Goal: Task Accomplishment & Management: Use online tool/utility

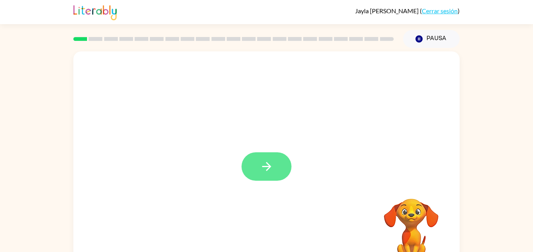
click at [265, 157] on button "button" at bounding box center [266, 167] width 50 height 28
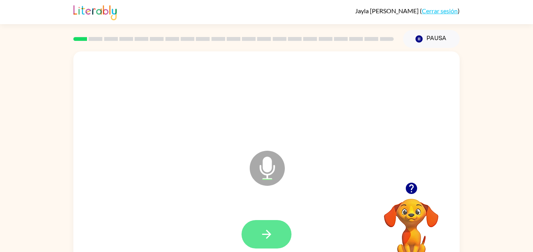
click at [276, 232] on button "button" at bounding box center [266, 234] width 50 height 28
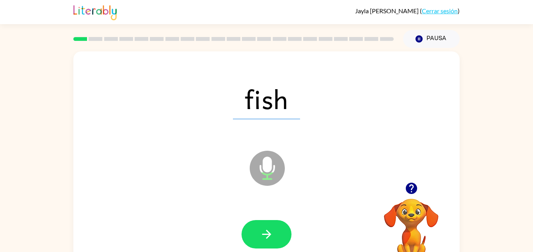
click at [268, 234] on icon "button" at bounding box center [266, 234] width 9 height 9
click at [271, 227] on div at bounding box center [266, 234] width 50 height 28
click at [284, 229] on button "button" at bounding box center [266, 234] width 50 height 28
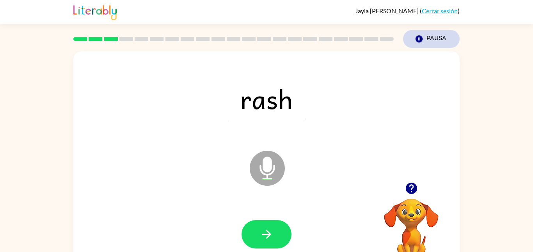
click at [430, 40] on button "Pausa Pausa" at bounding box center [431, 39] width 57 height 18
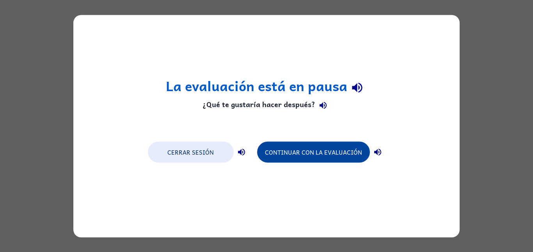
click at [320, 144] on button "Continuar con la evaluación" at bounding box center [313, 152] width 113 height 21
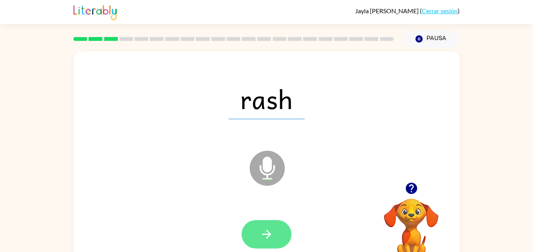
click at [269, 235] on icon "button" at bounding box center [266, 234] width 9 height 9
click at [266, 229] on icon "button" at bounding box center [267, 235] width 14 height 14
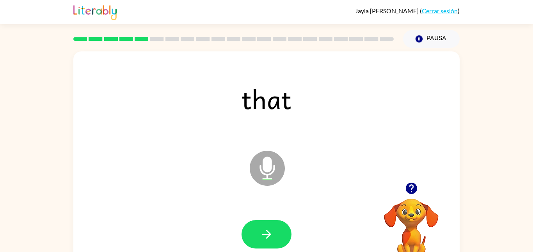
click at [266, 229] on icon "button" at bounding box center [267, 235] width 14 height 14
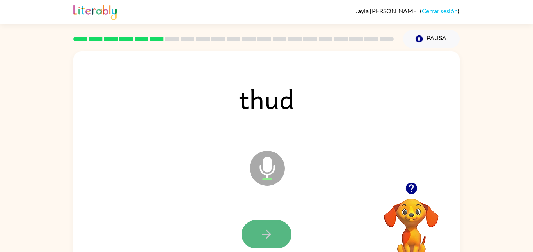
click at [265, 229] on icon "button" at bounding box center [267, 235] width 14 height 14
click at [266, 230] on icon "button" at bounding box center [267, 235] width 14 height 14
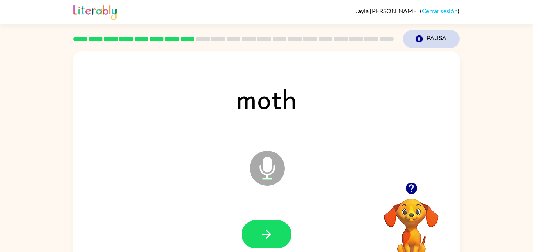
click at [434, 40] on button "Pausa Pausa" at bounding box center [431, 39] width 57 height 18
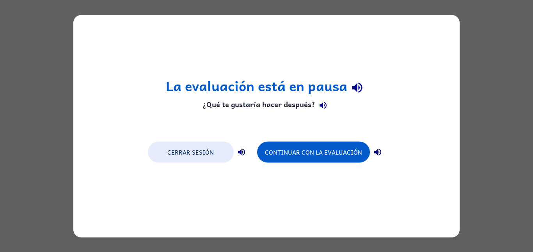
click at [207, 107] on h4 "¿Qué te gustaría hacer después?" at bounding box center [266, 106] width 201 height 16
click at [204, 111] on h4 "¿Qué te gustaría hacer después?" at bounding box center [266, 106] width 201 height 16
click at [207, 109] on h4 "¿Qué te gustaría hacer después?" at bounding box center [266, 106] width 201 height 16
click at [206, 105] on h4 "¿Qué te gustaría hacer después?" at bounding box center [266, 106] width 201 height 16
click at [206, 108] on h4 "¿Qué te gustaría hacer después?" at bounding box center [266, 106] width 201 height 16
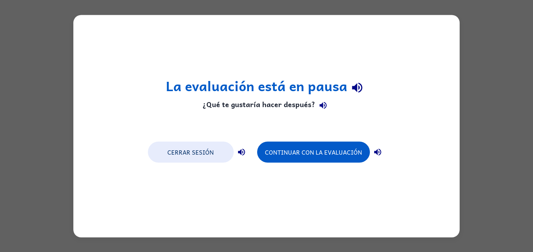
click at [202, 110] on h4 "¿Qué te gustaría hacer después?" at bounding box center [266, 106] width 201 height 16
click at [202, 111] on h4 "¿Qué te gustaría hacer después?" at bounding box center [266, 106] width 201 height 16
click at [206, 111] on h4 "¿Qué te gustaría hacer después?" at bounding box center [266, 106] width 201 height 16
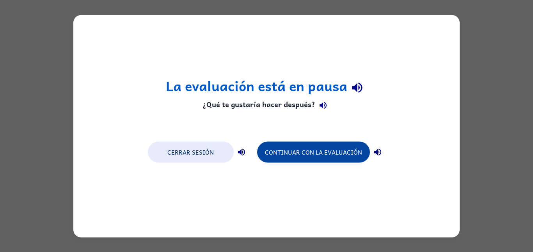
click at [306, 157] on button "Continuar con la evaluación" at bounding box center [313, 152] width 113 height 21
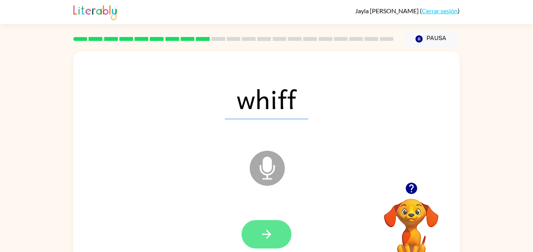
click at [257, 237] on button "button" at bounding box center [266, 234] width 50 height 28
click at [266, 236] on icon "button" at bounding box center [267, 235] width 14 height 14
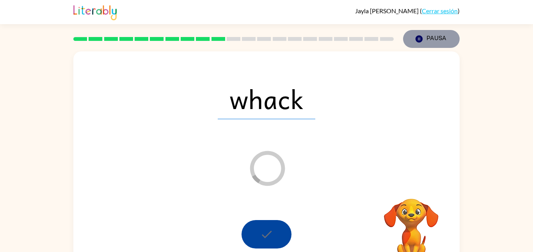
click at [439, 41] on button "Pausa Pausa" at bounding box center [431, 39] width 57 height 18
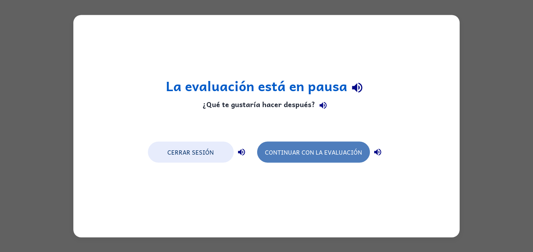
click at [319, 144] on button "Continuar con la evaluación" at bounding box center [313, 152] width 113 height 21
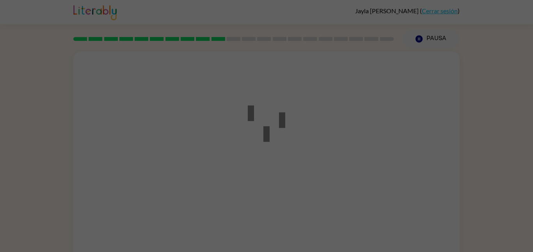
click at [472, 113] on div at bounding box center [266, 126] width 533 height 252
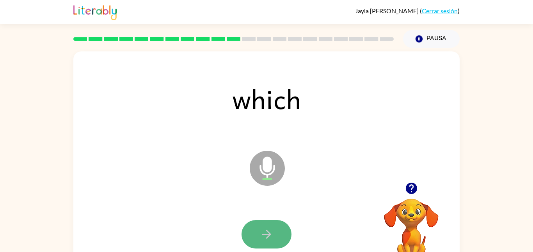
click at [254, 237] on button "button" at bounding box center [266, 234] width 50 height 28
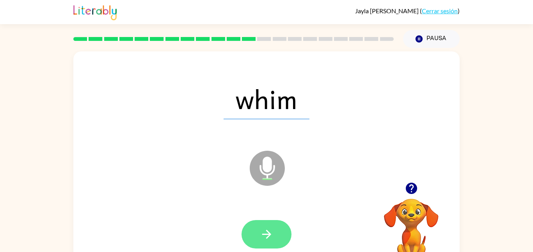
click at [254, 238] on button "button" at bounding box center [266, 234] width 50 height 28
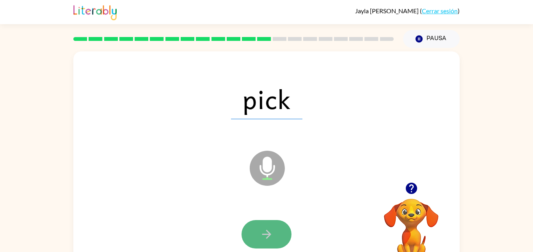
click at [254, 241] on button "button" at bounding box center [266, 234] width 50 height 28
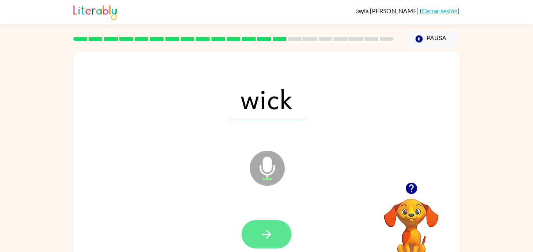
click at [255, 244] on button "button" at bounding box center [266, 234] width 50 height 28
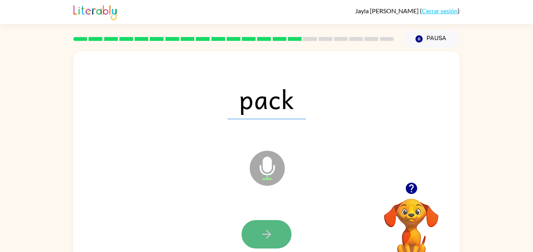
click at [253, 242] on button "button" at bounding box center [266, 234] width 50 height 28
click at [253, 243] on button "button" at bounding box center [266, 234] width 50 height 28
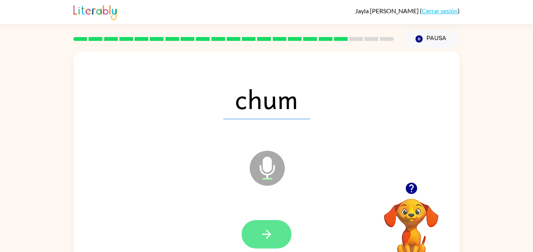
click at [253, 243] on button "button" at bounding box center [266, 234] width 50 height 28
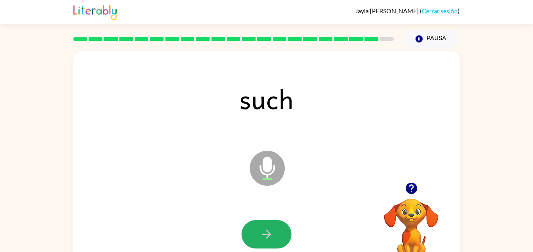
click at [253, 243] on button "button" at bounding box center [266, 234] width 50 height 28
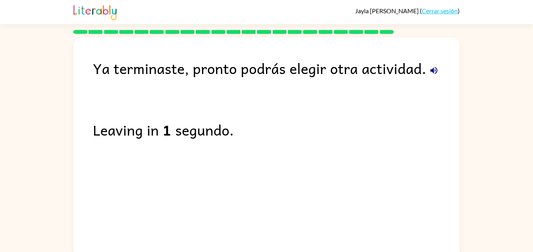
click at [435, 12] on link "Cerrar sesión" at bounding box center [440, 10] width 36 height 7
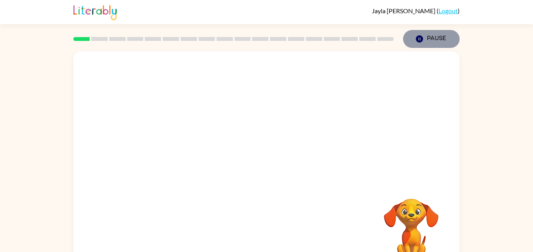
click at [437, 45] on button "Pause Pause" at bounding box center [431, 39] width 57 height 18
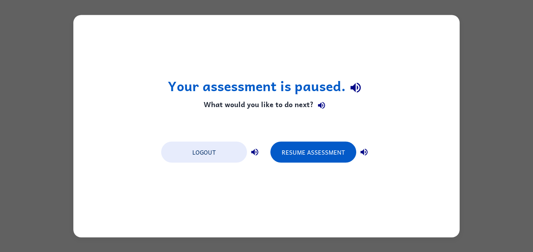
click at [490, 118] on div "Your assessment is paused. What would you like to do next? Logout Resume Assess…" at bounding box center [266, 126] width 533 height 252
click at [210, 153] on button "Logout" at bounding box center [204, 152] width 86 height 21
